Goal: Task Accomplishment & Management: Complete application form

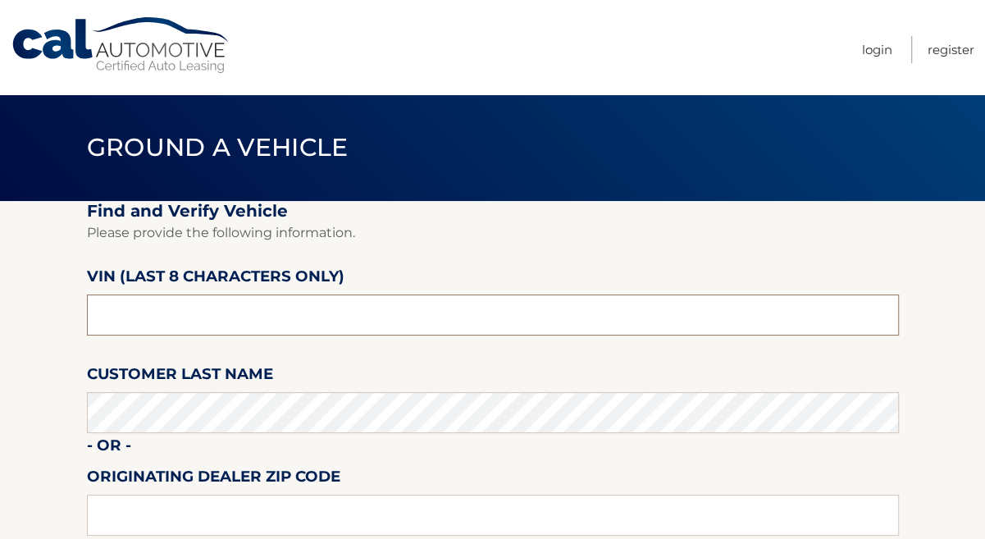
click at [250, 313] on input "text" at bounding box center [493, 315] width 812 height 41
type input "NN355736"
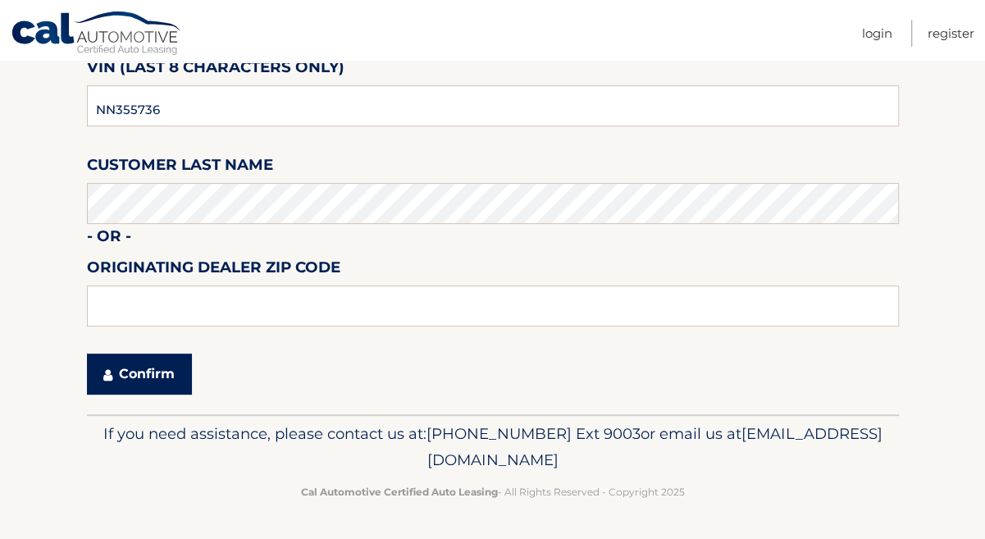
click at [110, 361] on button "Confirm" at bounding box center [139, 374] width 105 height 41
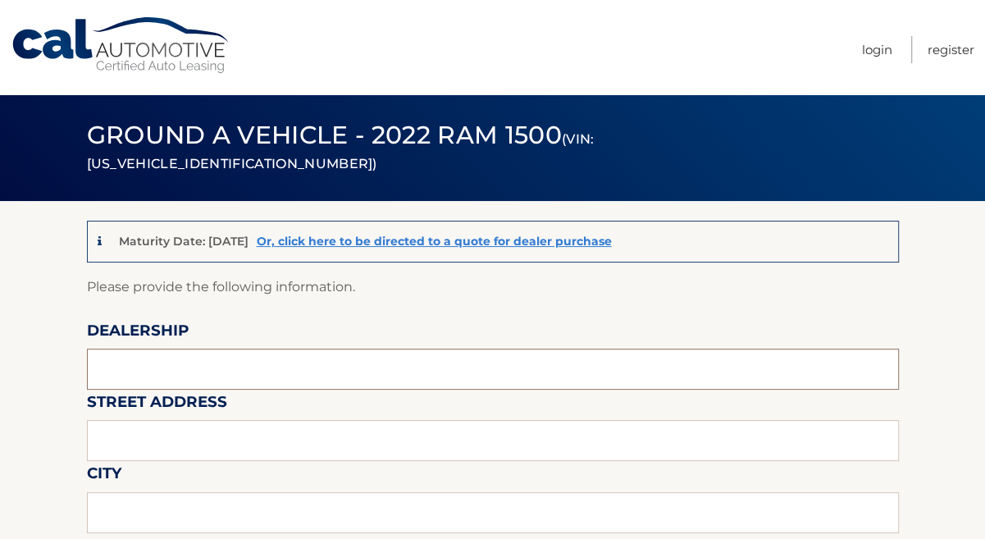
click at [212, 355] on input "text" at bounding box center [493, 369] width 812 height 41
type input "AVENTURA CJDR"
click at [237, 445] on input "text" at bounding box center [493, 440] width 812 height 41
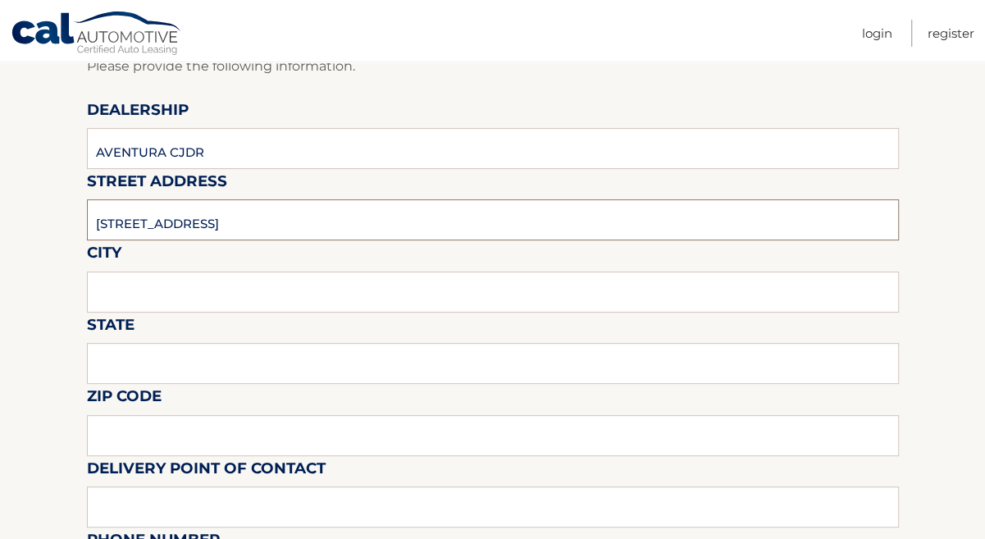
scroll to position [223, 0]
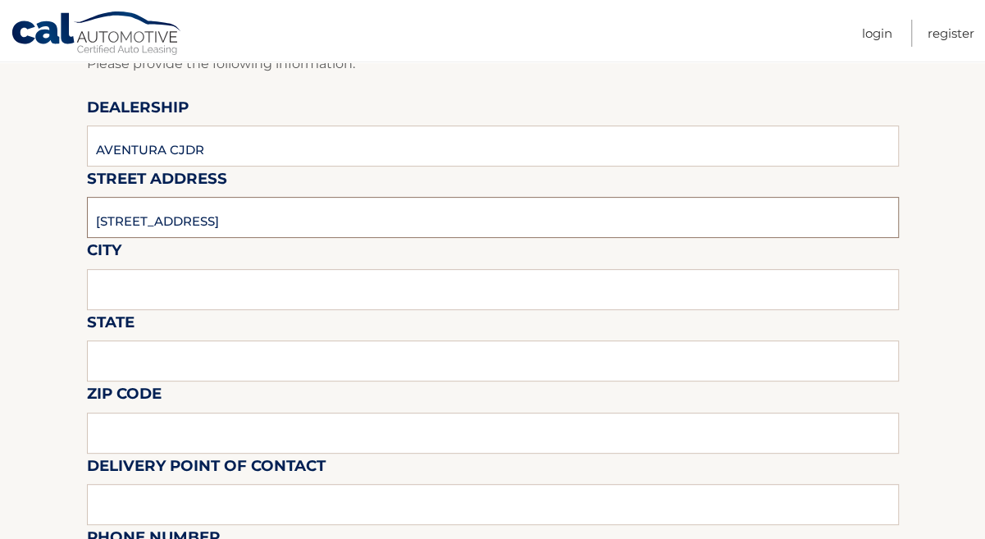
type input "[STREET_ADDRESS]"
click at [181, 287] on input "text" at bounding box center [493, 289] width 812 height 41
type input "[GEOGRAPHIC_DATA]"
type input "FL"
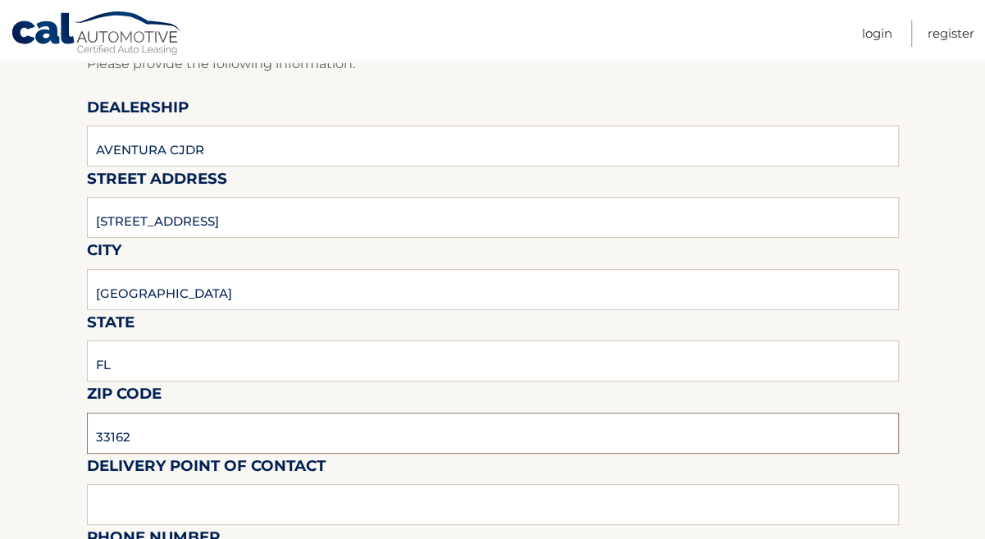
type input "33162"
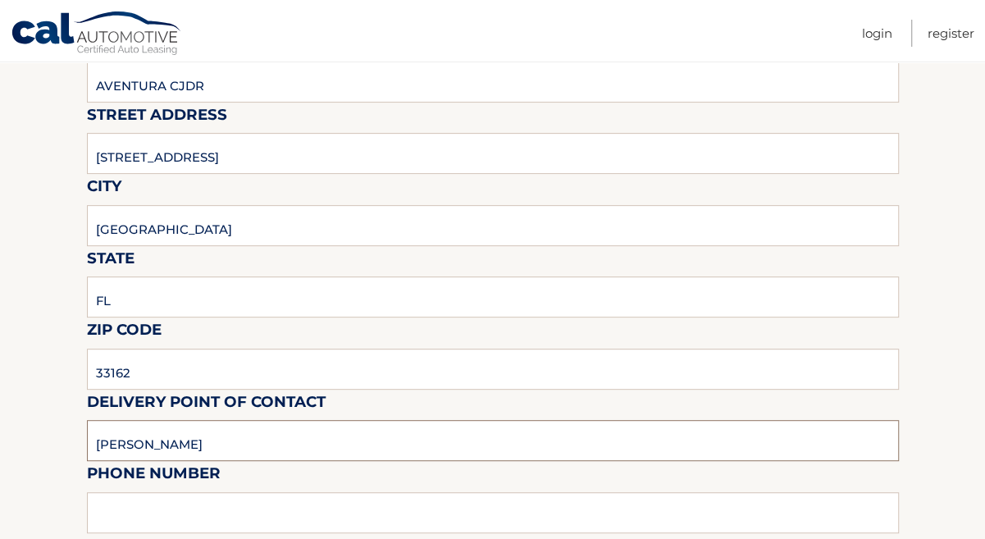
scroll to position [372, 0]
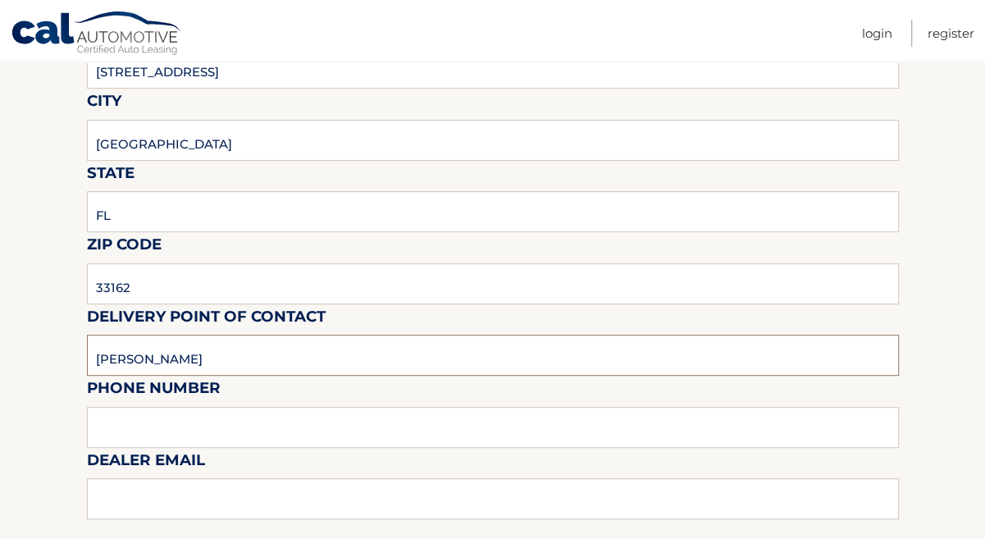
type input "JASMINE F"
click at [245, 434] on input "text" at bounding box center [493, 427] width 812 height 41
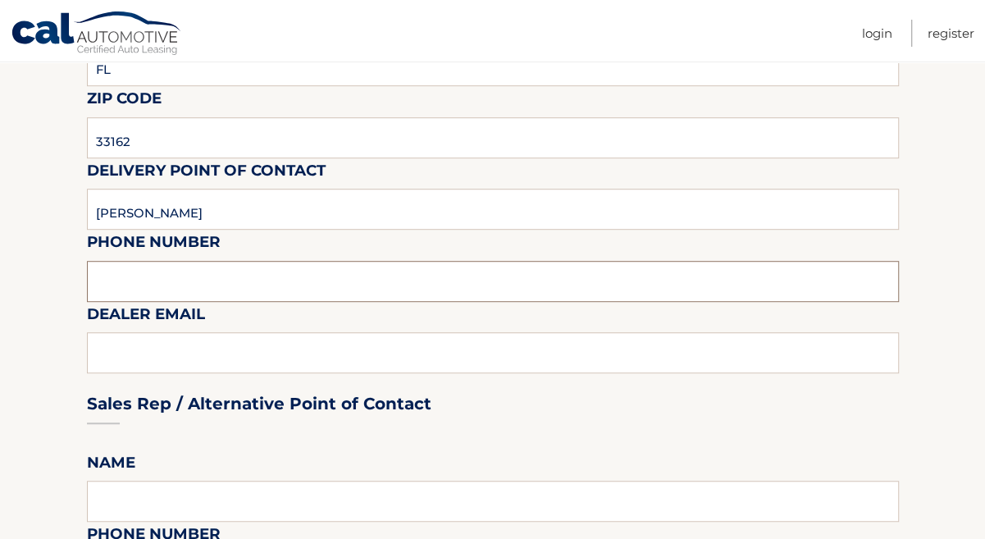
scroll to position [522, 0]
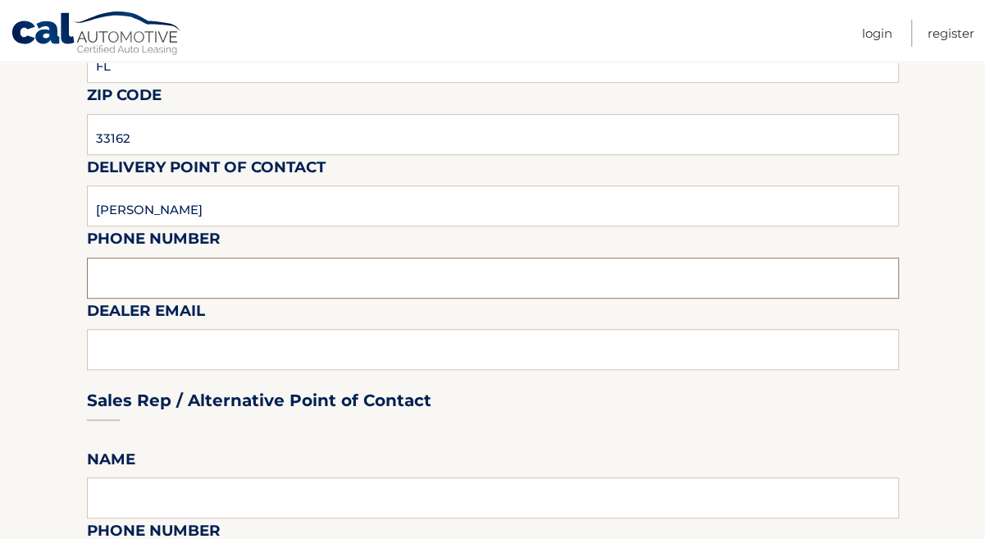
click at [188, 283] on input "text" at bounding box center [493, 278] width 812 height 41
type input "3054053322"
click at [265, 363] on div "Sales Rep / Alternative Point of Contact" at bounding box center [493, 370] width 812 height 116
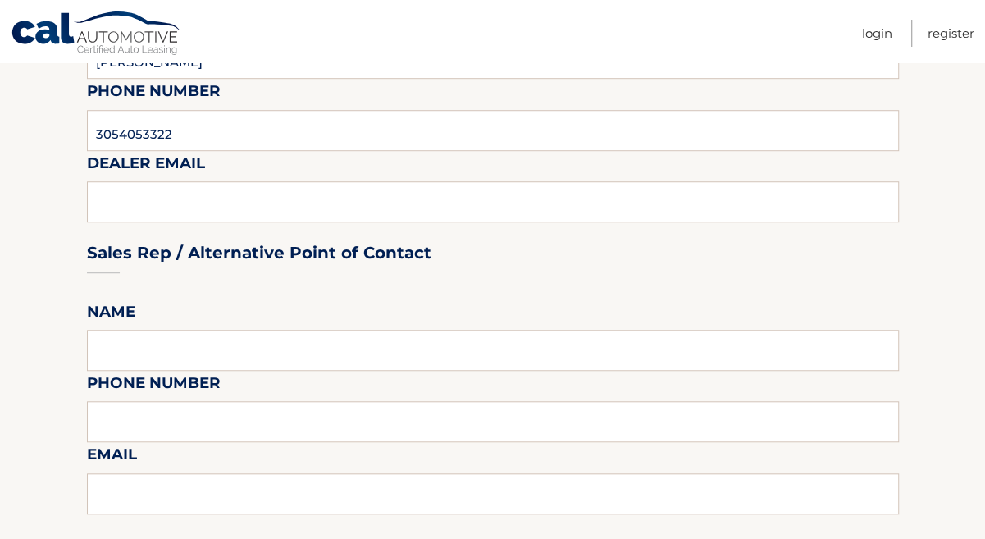
scroll to position [671, 0]
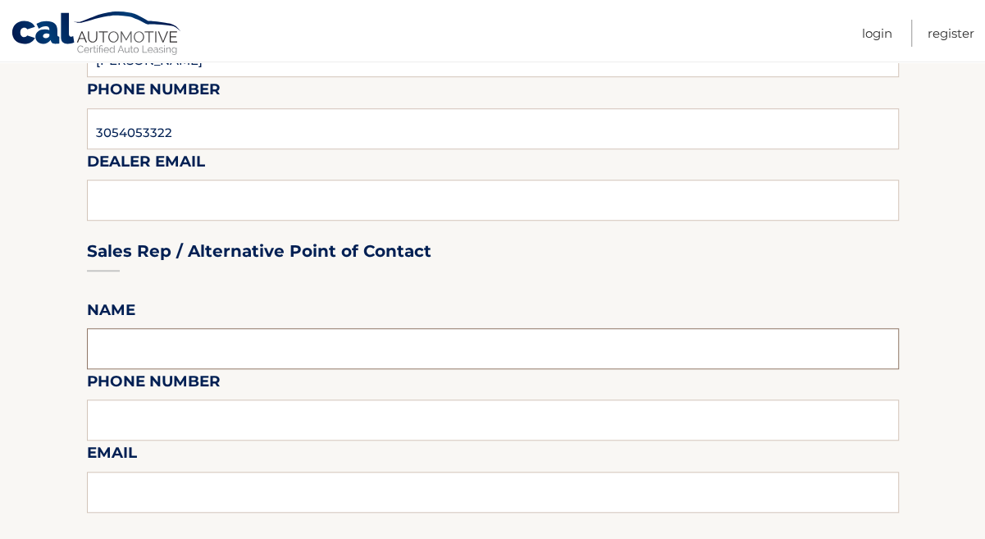
click at [224, 360] on input "text" at bounding box center [493, 348] width 812 height 41
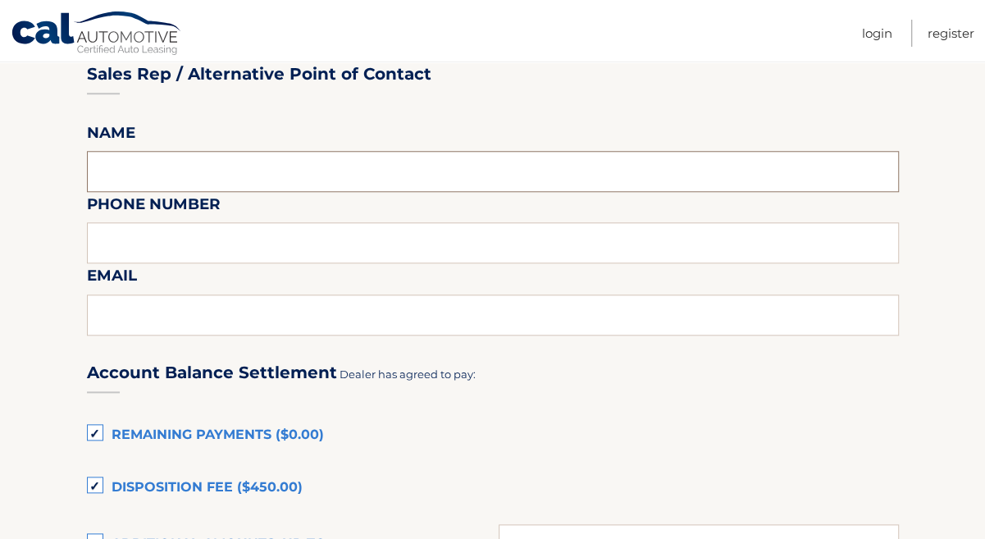
scroll to position [894, 0]
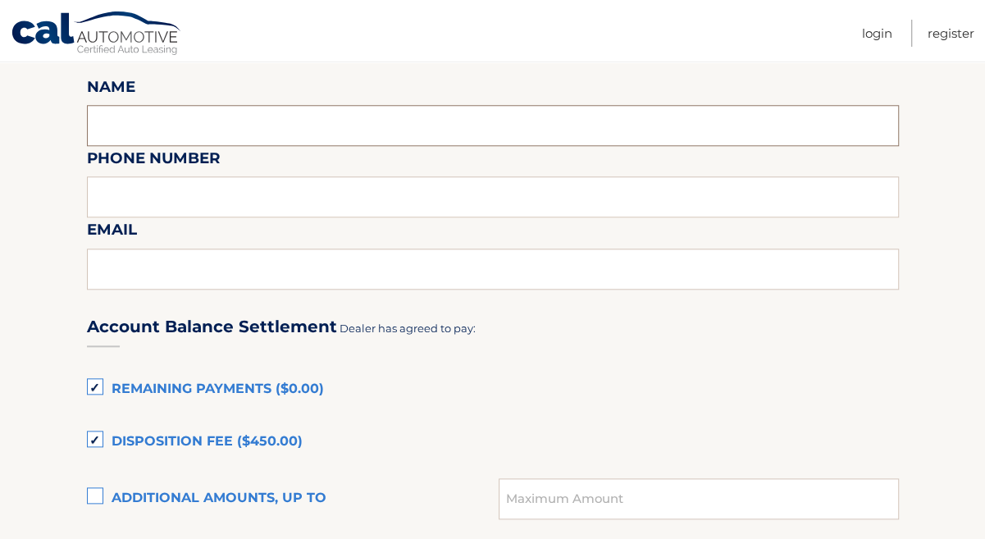
click at [168, 136] on input "text" at bounding box center [493, 125] width 812 height 41
click at [216, 206] on input "text" at bounding box center [493, 196] width 812 height 41
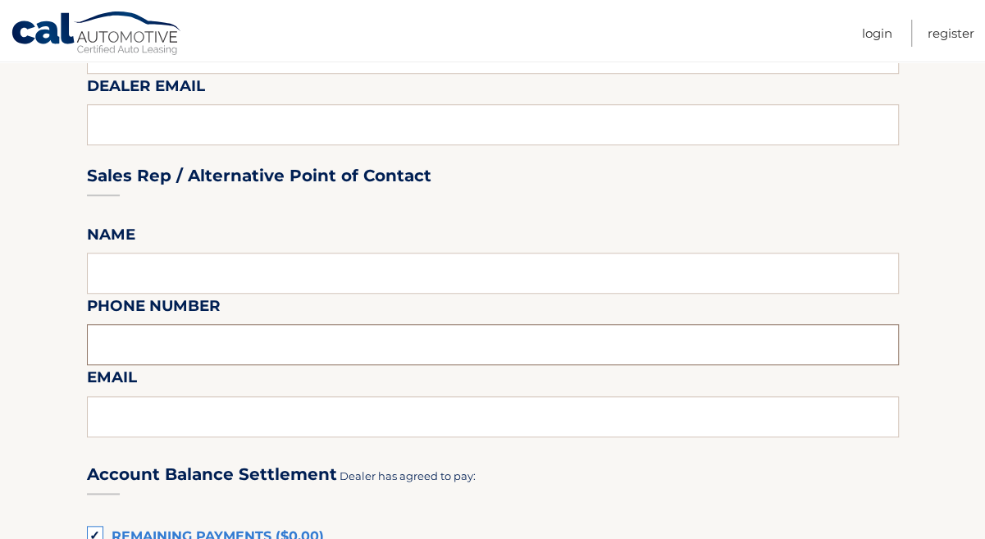
scroll to position [746, 0]
click at [232, 274] on input "text" at bounding box center [493, 274] width 812 height 41
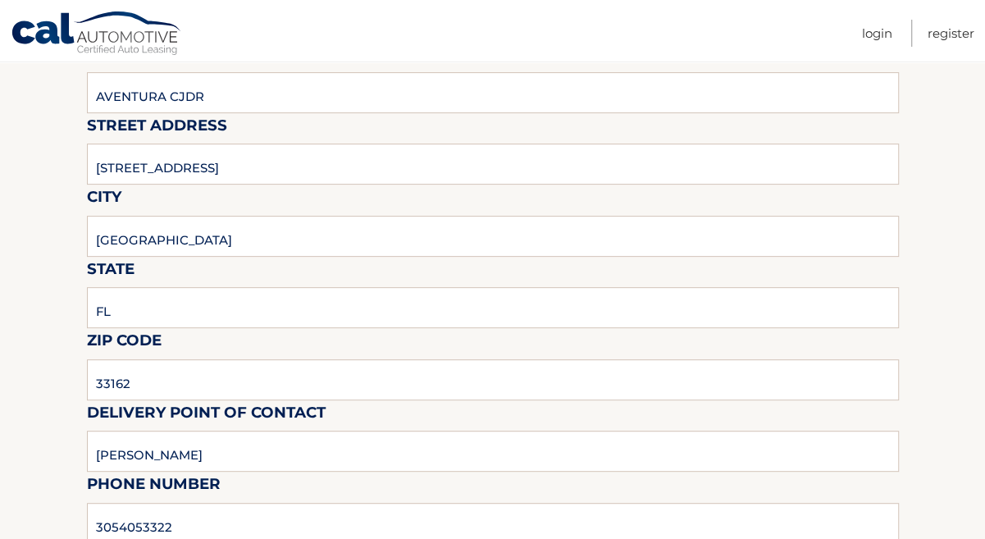
scroll to position [447, 0]
